Goal: Task Accomplishment & Management: Manage account settings

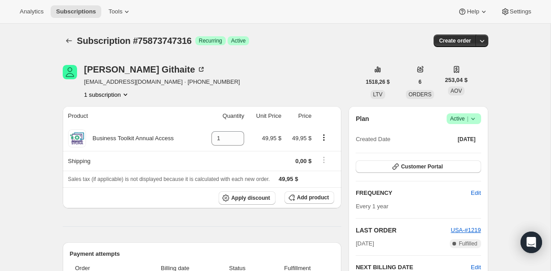
click at [472, 120] on icon at bounding box center [472, 118] width 9 height 9
click at [452, 148] on span "Cancel subscription" at bounding box center [460, 151] width 51 height 7
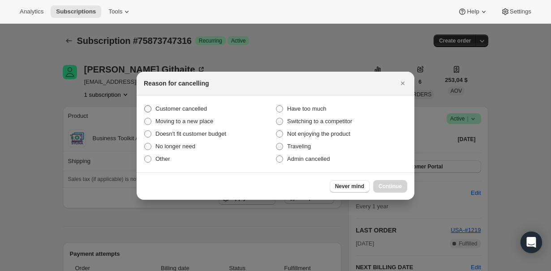
click at [211, 110] on label "Customer cancelled" at bounding box center [210, 109] width 132 height 13
click at [145, 106] on input "Customer cancelled" at bounding box center [144, 105] width 0 height 0
radio input "true"
click at [403, 189] on button "Continue" at bounding box center [390, 186] width 34 height 13
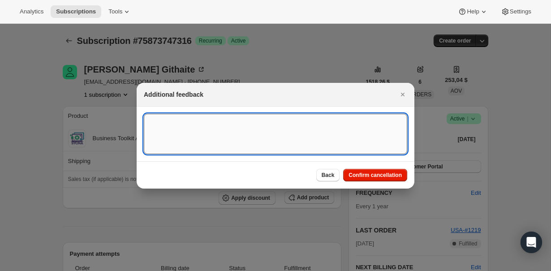
click at [304, 153] on textarea ":rbj:" at bounding box center [275, 134] width 263 height 40
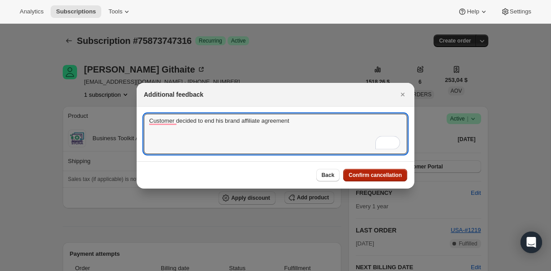
type textarea "Customer decided to end his brand affiliate agreement"
click at [385, 178] on button "Confirm cancellation" at bounding box center [375, 175] width 64 height 13
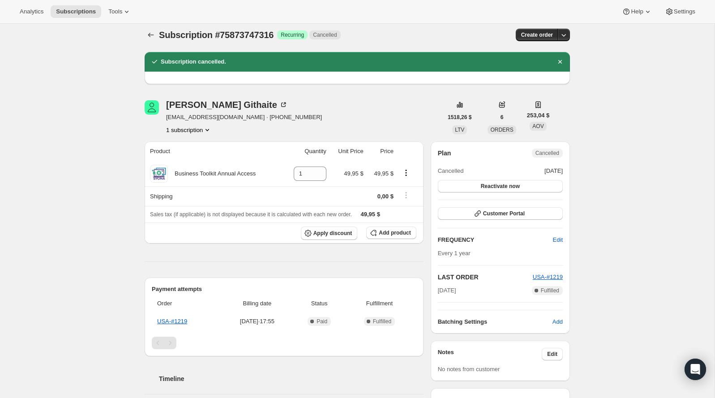
scroll to position [8, 0]
